Goal: Information Seeking & Learning: Learn about a topic

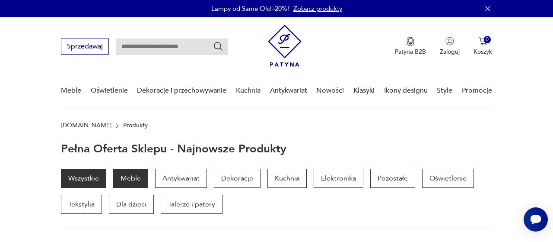
click at [133, 176] on p "Meble" at bounding box center [130, 178] width 35 height 19
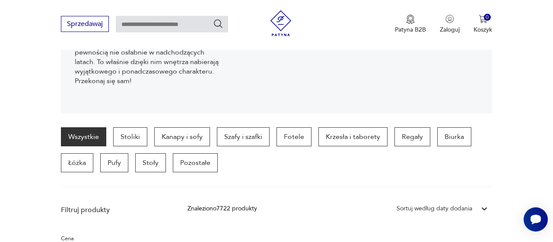
scroll to position [160, 0]
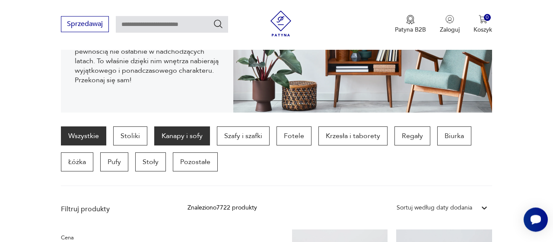
click at [188, 136] on p "Kanapy i sofy" at bounding box center [182, 135] width 56 height 19
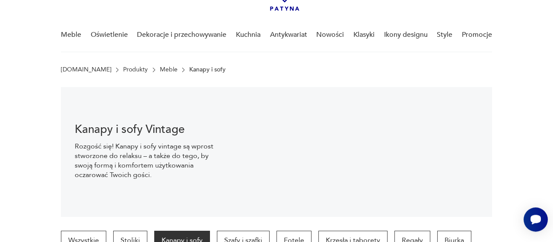
scroll to position [56, 0]
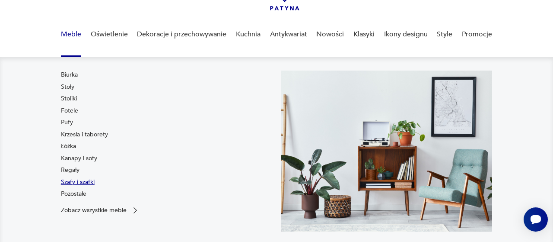
click at [77, 183] on link "Szafy i szafki" at bounding box center [78, 182] width 34 height 9
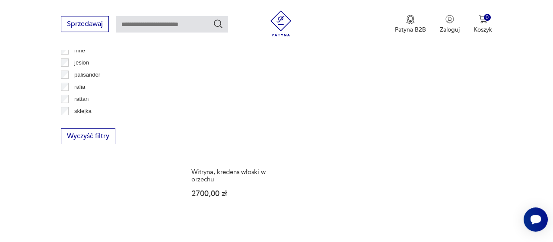
scroll to position [1179, 0]
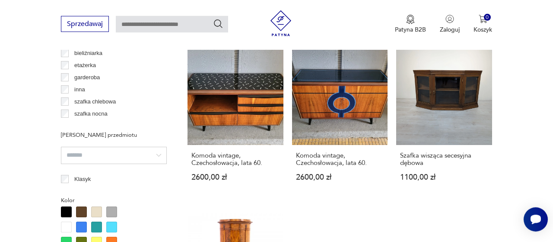
scroll to position [680, 0]
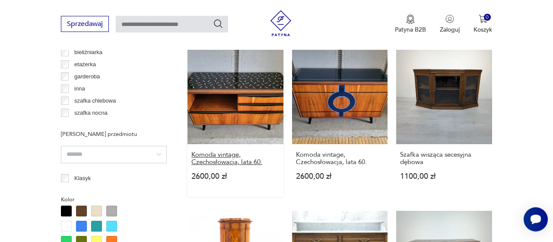
click at [243, 156] on h3 "Komoda vintage, Czechosłowacja, lata 60." at bounding box center [236, 158] width 88 height 15
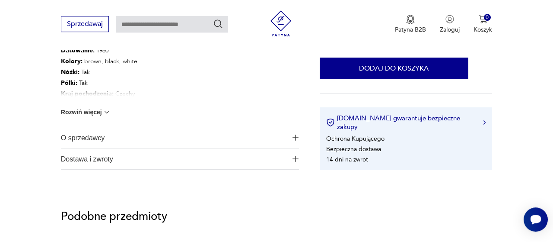
scroll to position [472, 0]
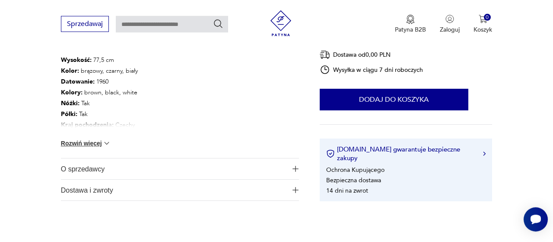
click at [92, 140] on button "Rozwiń więcej" at bounding box center [86, 143] width 50 height 9
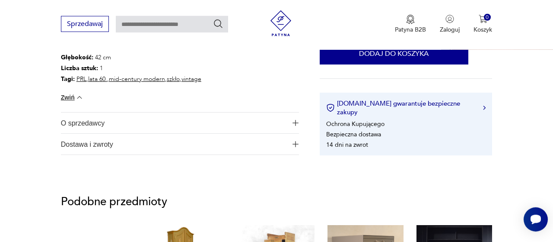
scroll to position [583, 0]
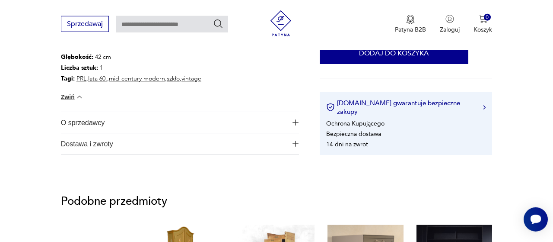
click at [106, 123] on span "O sprzedawcy" at bounding box center [174, 122] width 227 height 21
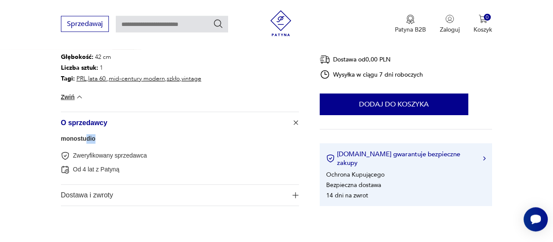
drag, startPoint x: 97, startPoint y: 136, endPoint x: 85, endPoint y: 139, distance: 12.6
click at [85, 139] on div "monostudio Zweryfikowany sprzedawca Od 4 lat z Patyną" at bounding box center [180, 158] width 238 height 51
drag, startPoint x: 96, startPoint y: 139, endPoint x: 51, endPoint y: 133, distance: 46.3
copy link "monostudio"
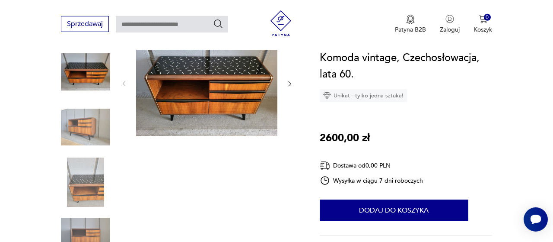
scroll to position [97, 0]
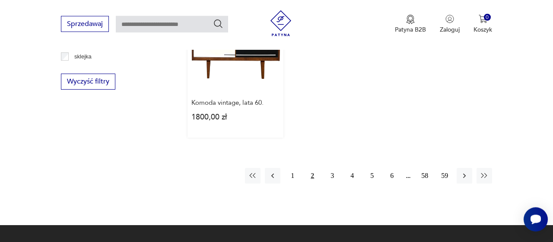
scroll to position [1236, 0]
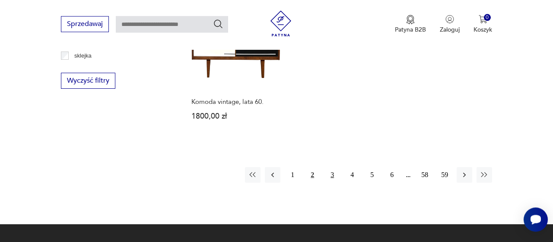
click at [330, 180] on button "3" at bounding box center [333, 175] width 16 height 16
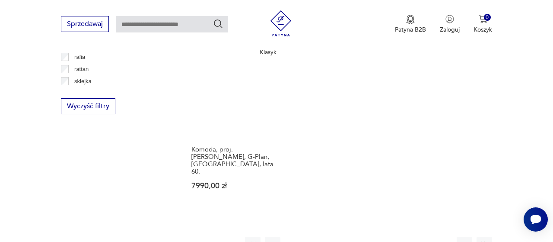
scroll to position [1211, 0]
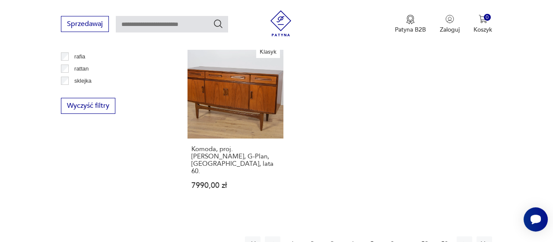
click at [351, 236] on button "4" at bounding box center [353, 244] width 16 height 16
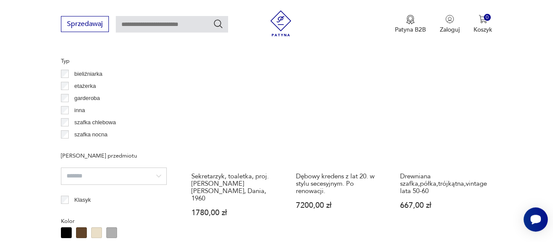
scroll to position [659, 0]
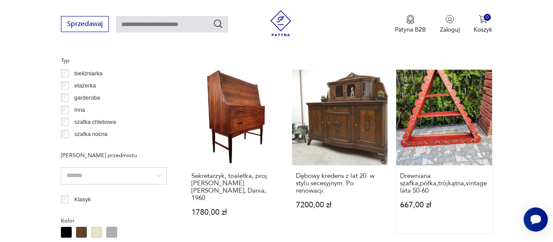
click at [433, 133] on link "Drewniana szafka,półka,trójkątna,vintage lata 50-60 667,00 zł" at bounding box center [444, 151] width 96 height 163
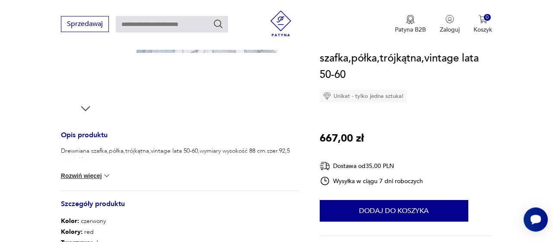
scroll to position [192, 0]
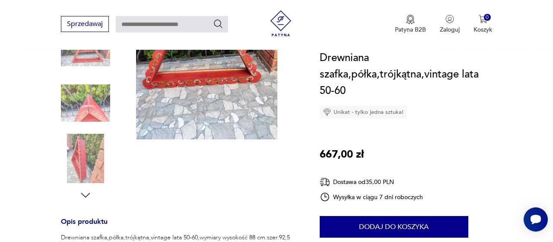
click at [102, 111] on img at bounding box center [85, 102] width 49 height 49
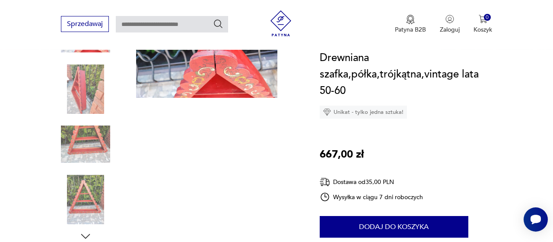
scroll to position [150, 0]
click at [80, 117] on div at bounding box center [85, 118] width 49 height 216
click at [83, 144] on img at bounding box center [85, 144] width 49 height 49
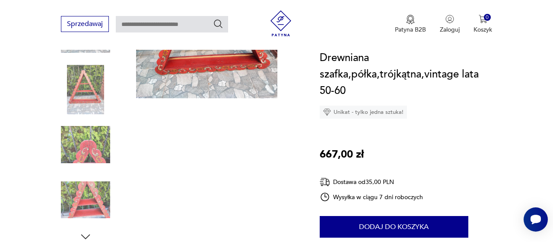
click at [84, 166] on img at bounding box center [85, 144] width 49 height 49
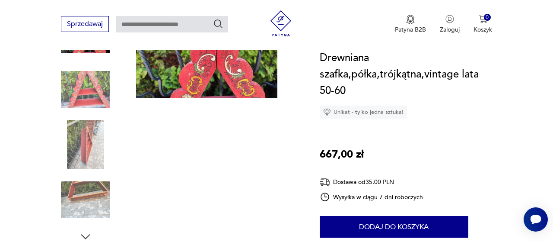
click at [84, 181] on img at bounding box center [85, 199] width 49 height 49
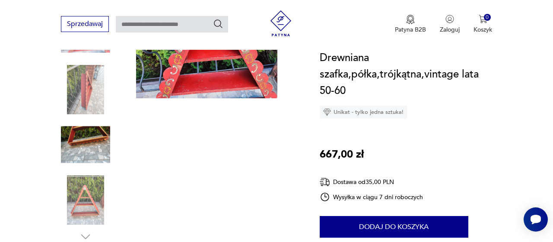
click at [85, 192] on img at bounding box center [85, 199] width 49 height 49
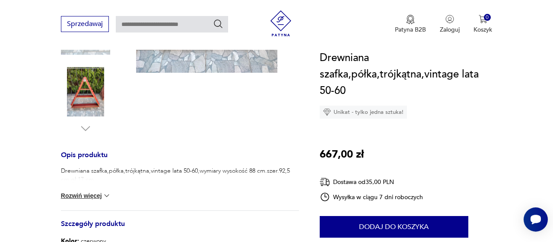
scroll to position [266, 0]
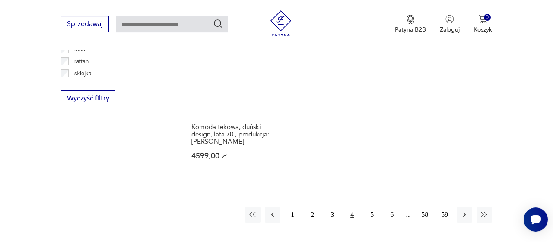
scroll to position [1218, 0]
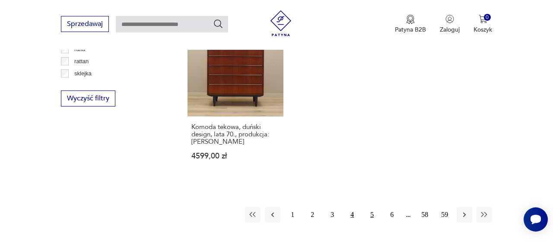
click at [372, 207] on button "5" at bounding box center [372, 215] width 16 height 16
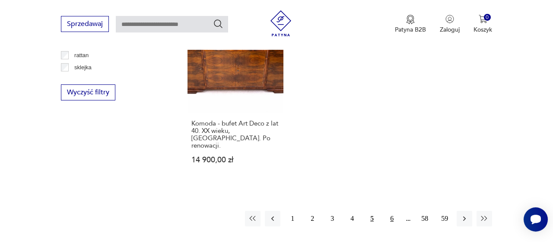
scroll to position [1226, 0]
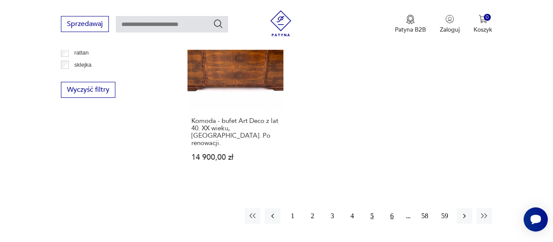
click at [394, 208] on button "6" at bounding box center [392, 216] width 16 height 16
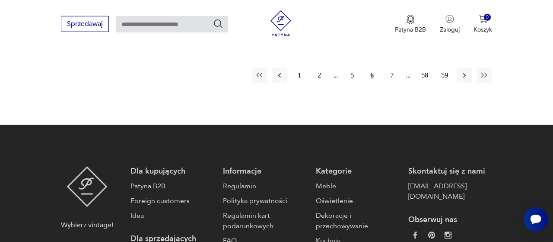
scroll to position [1365, 0]
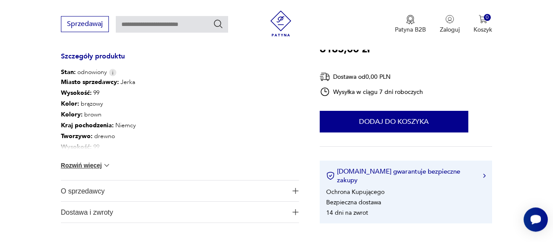
scroll to position [475, 0]
click at [152, 189] on span "O sprzedawcy" at bounding box center [174, 190] width 227 height 21
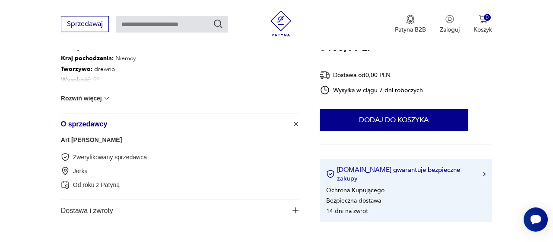
scroll to position [541, 0]
drag, startPoint x: 126, startPoint y: 140, endPoint x: 57, endPoint y: 138, distance: 68.8
copy link "Art [PERSON_NAME]"
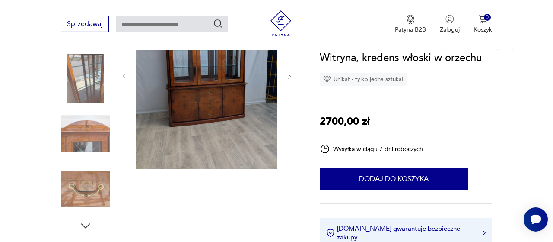
click at [228, 88] on img at bounding box center [206, 75] width 141 height 188
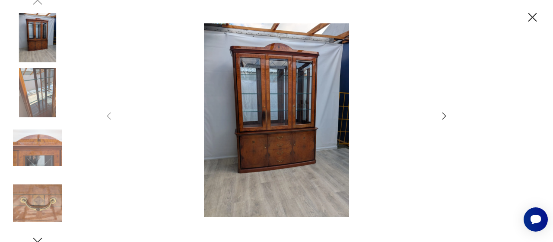
click at [441, 118] on icon "button" at bounding box center [444, 116] width 10 height 10
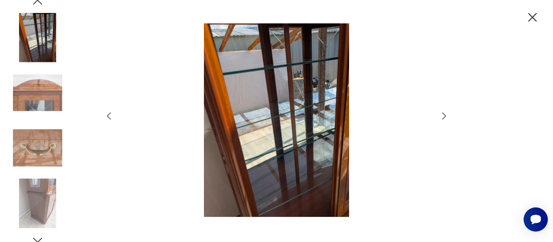
click at [448, 115] on icon "button" at bounding box center [444, 116] width 10 height 10
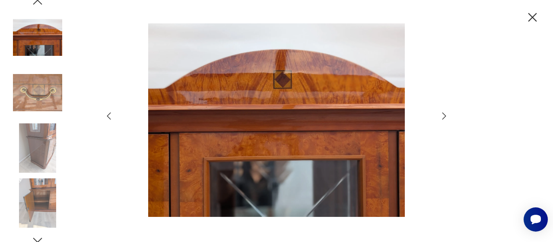
click at [448, 115] on icon "button" at bounding box center [444, 116] width 10 height 10
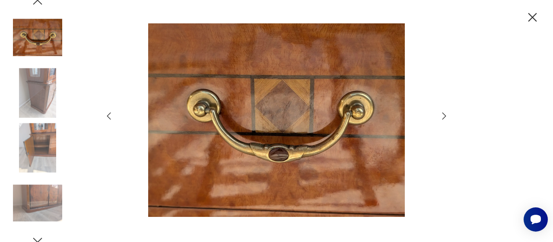
click at [448, 115] on icon "button" at bounding box center [444, 116] width 10 height 10
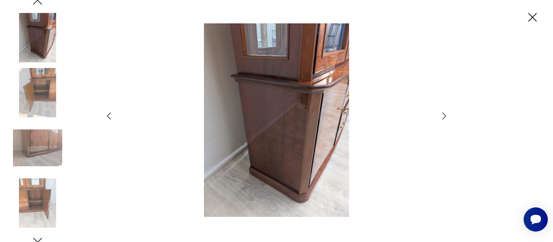
click at [448, 115] on icon "button" at bounding box center [444, 116] width 10 height 10
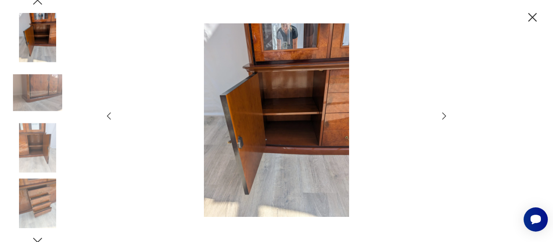
click at [448, 115] on icon "button" at bounding box center [444, 116] width 10 height 10
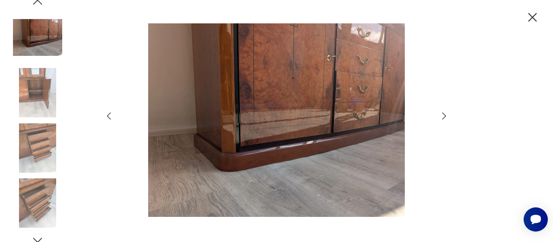
click at [448, 115] on icon "button" at bounding box center [444, 116] width 10 height 10
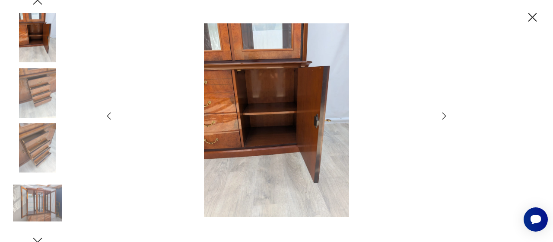
click at [448, 115] on icon "button" at bounding box center [444, 116] width 10 height 10
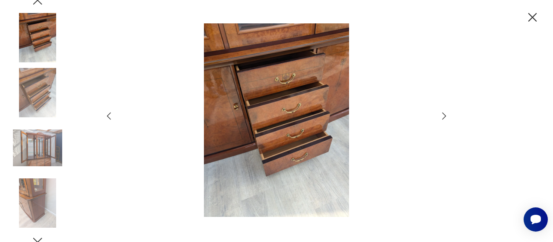
click at [448, 115] on icon "button" at bounding box center [444, 116] width 10 height 10
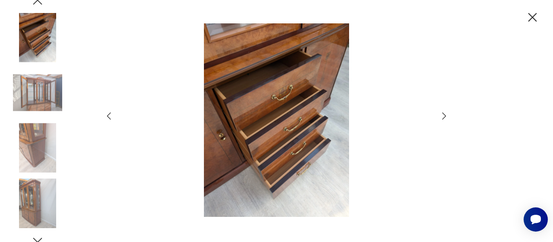
click at [448, 115] on icon "button" at bounding box center [444, 116] width 10 height 10
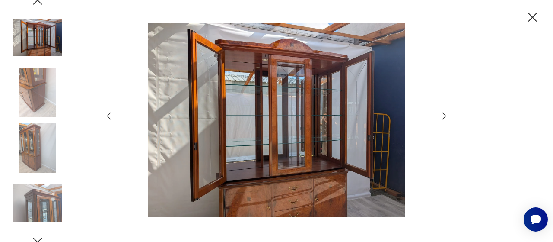
click at [448, 115] on icon "button" at bounding box center [444, 116] width 10 height 10
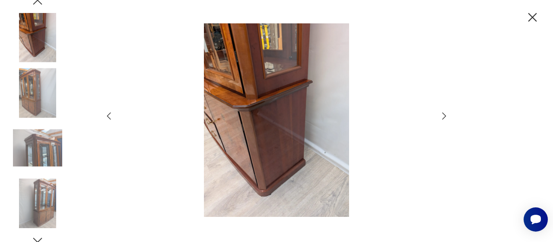
click at [448, 115] on icon "button" at bounding box center [444, 116] width 10 height 10
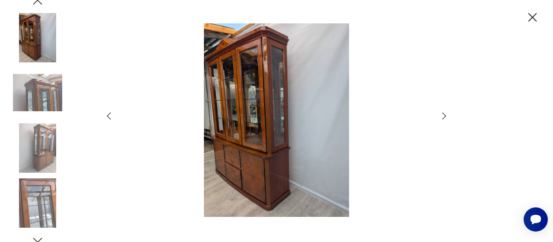
click at [534, 17] on icon "button" at bounding box center [533, 17] width 9 height 9
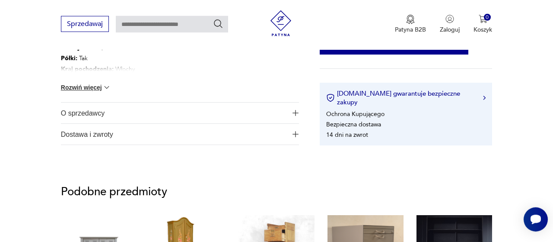
scroll to position [555, 0]
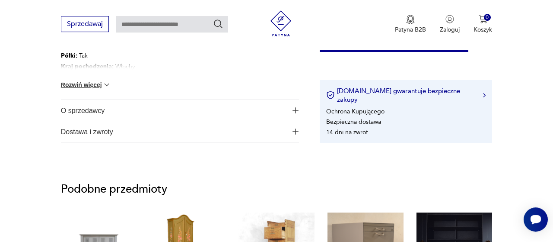
click at [294, 110] on img "button" at bounding box center [296, 110] width 6 height 6
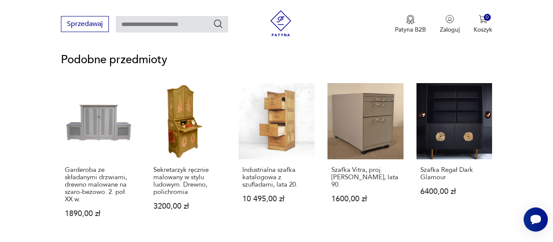
scroll to position [749, 0]
